Goal: Information Seeking & Learning: Learn about a topic

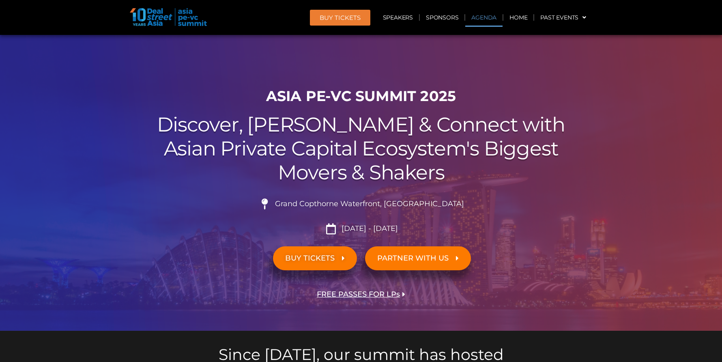
click at [478, 23] on link "Agenda" at bounding box center [483, 17] width 37 height 19
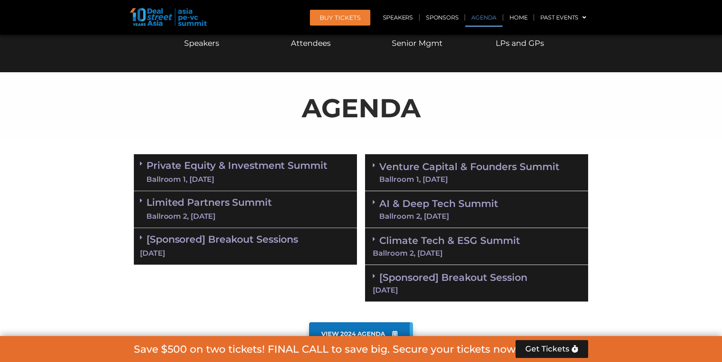
scroll to position [424, 0]
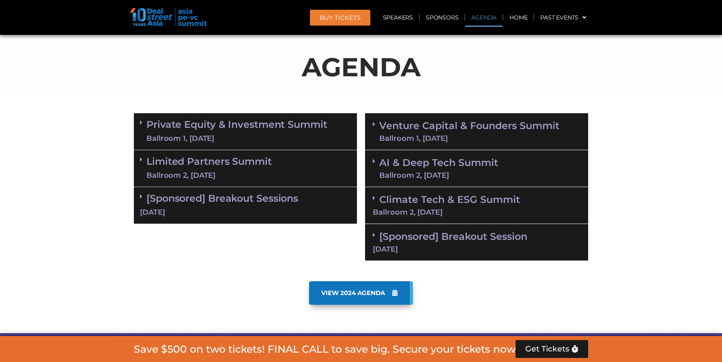
click at [436, 131] on link "Venture Capital & Founders​ Summit Ballroom 1, [DATE]" at bounding box center [469, 131] width 180 height 21
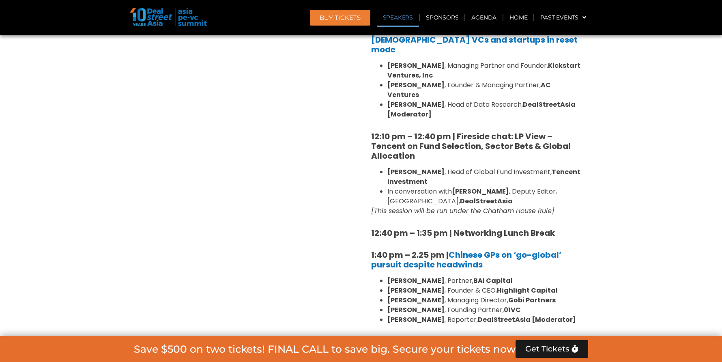
scroll to position [1040, 0]
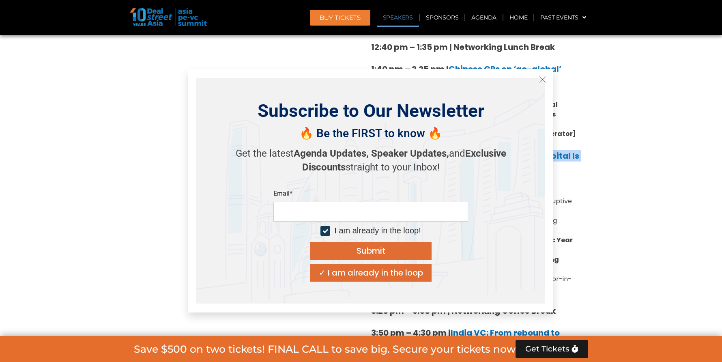
drag, startPoint x: 364, startPoint y: 121, endPoint x: 603, endPoint y: 196, distance: 251.0
click at [603, 196] on section "Private Equity & Investment Summit Ballroom 1, [DATE] 8:00 am – 9:00 am | Regis…" at bounding box center [361, 138] width 722 height 1291
click at [539, 79] on icon "Close" at bounding box center [542, 79] width 7 height 7
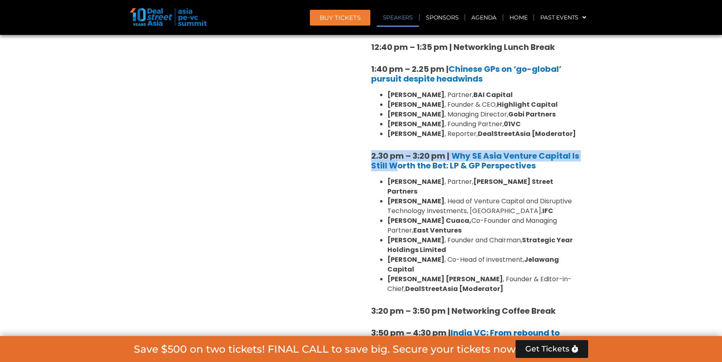
click at [366, 130] on div "8:00 am – 9:00 am | Registration & Networking Coffee 9:00 am – 9:15 am | Welcom…" at bounding box center [476, 100] width 223 height 1135
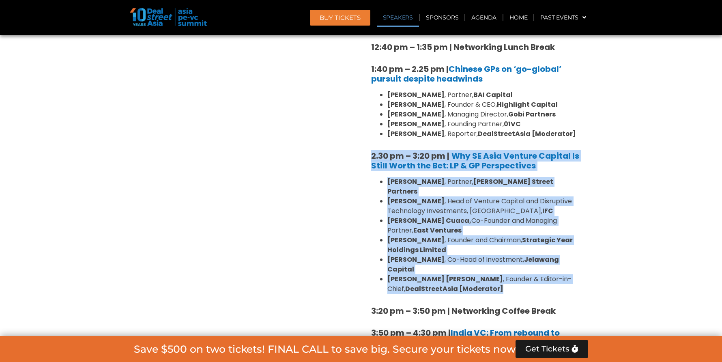
drag, startPoint x: 365, startPoint y: 126, endPoint x: 537, endPoint y: 247, distance: 209.8
click at [537, 247] on div "8:00 am – 9:00 am | Registration & Networking Coffee 9:00 am – 9:15 am | Welcom…" at bounding box center [476, 100] width 223 height 1135
copy div "2.30 pm – 3:20 pm | Why SE Asia Venture Capital Is Still Worth the Bet: LP & GP…"
